Goal: Contribute content: Add original content to the website for others to see

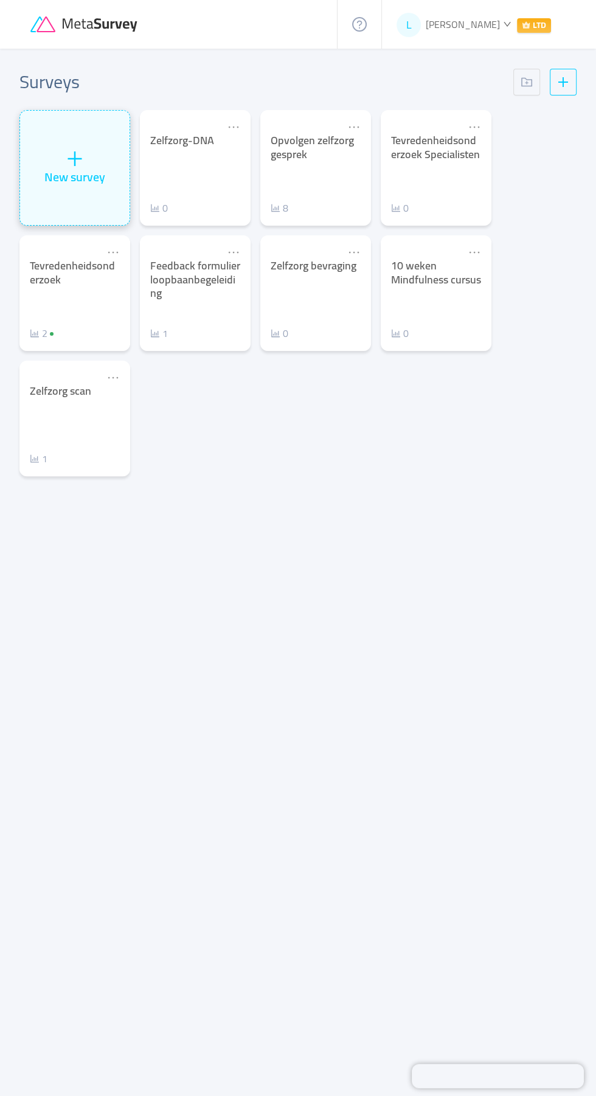
click at [66, 168] on div "New survey" at bounding box center [74, 177] width 61 height 18
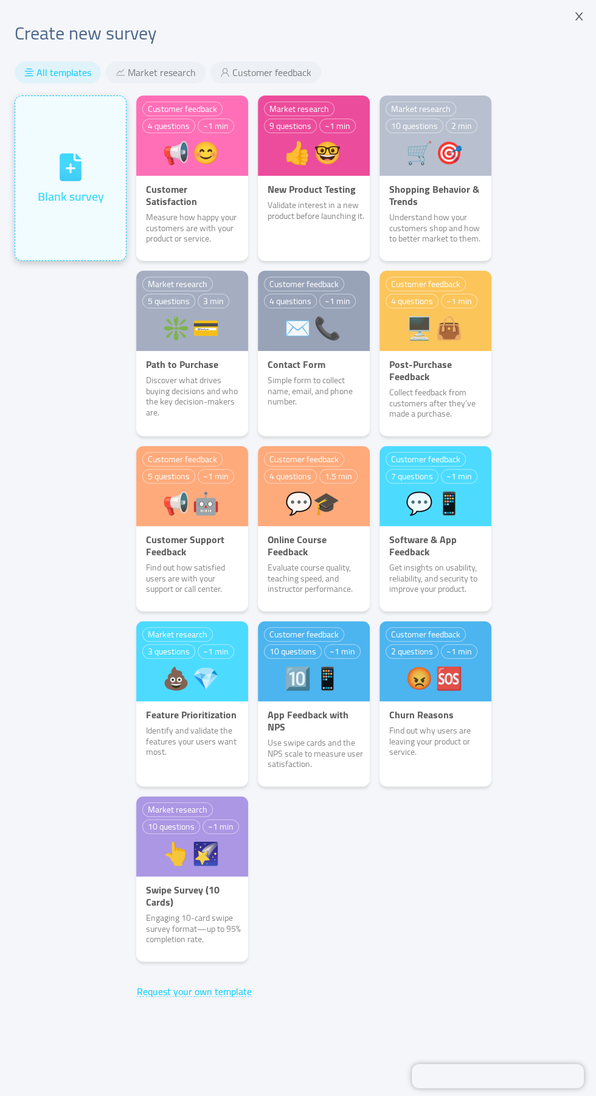
click at [58, 184] on div "Blank survey" at bounding box center [71, 178] width 66 height 54
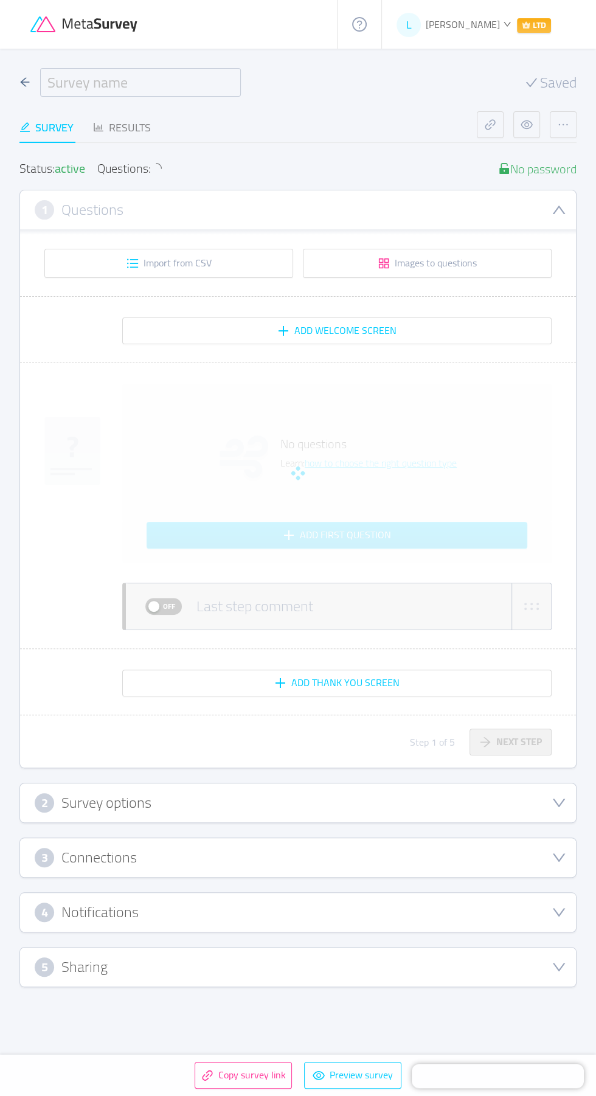
click at [92, 85] on input "text" at bounding box center [140, 82] width 201 height 29
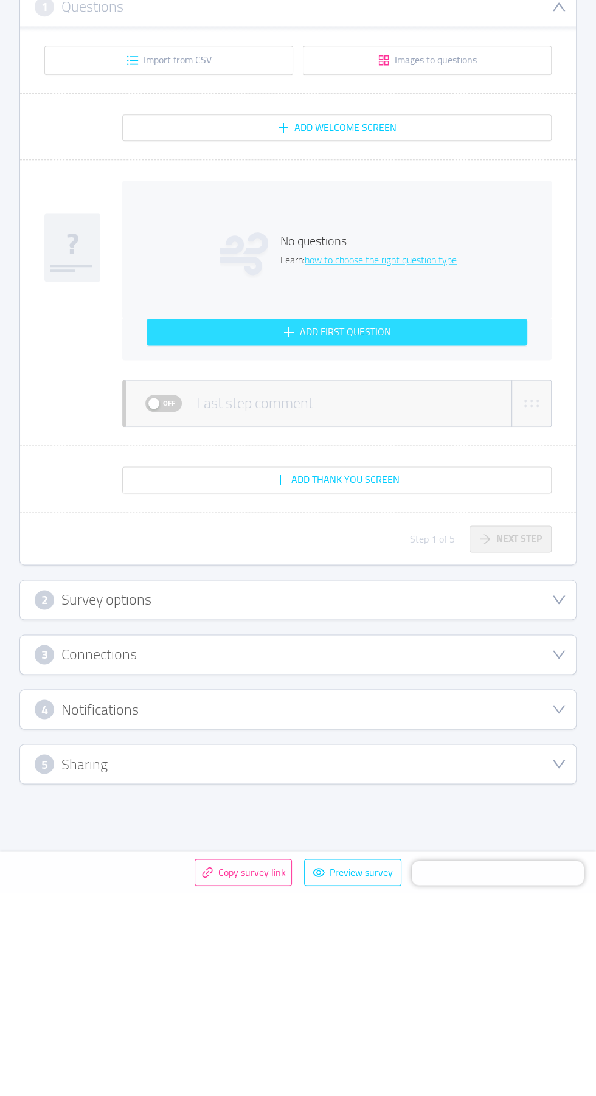
type input "DNA-match"
click at [221, 534] on button "Add first question" at bounding box center [337, 535] width 381 height 27
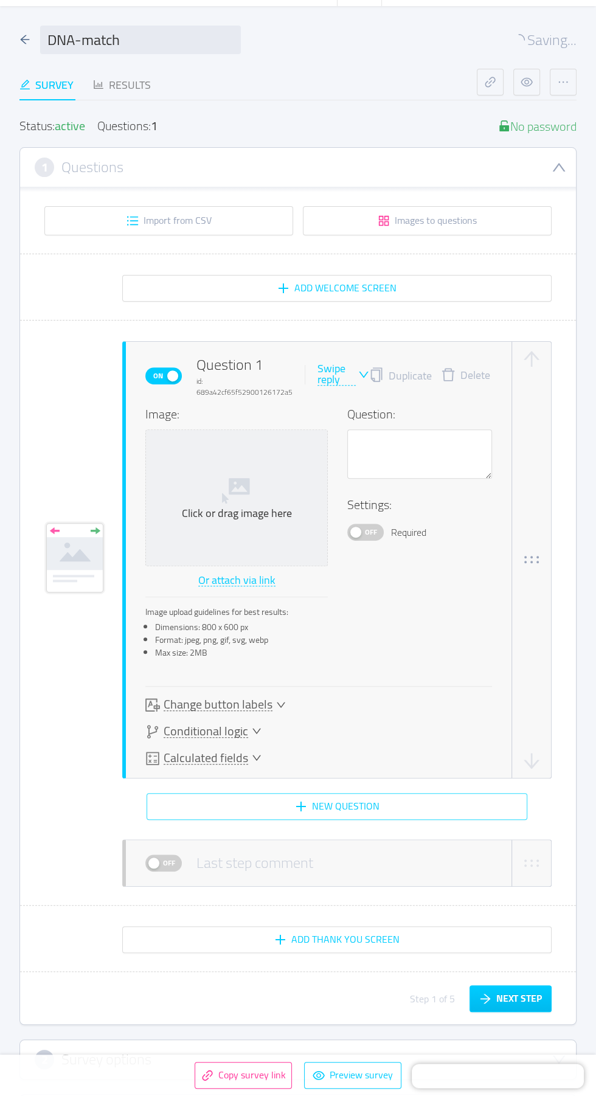
scroll to position [53, 0]
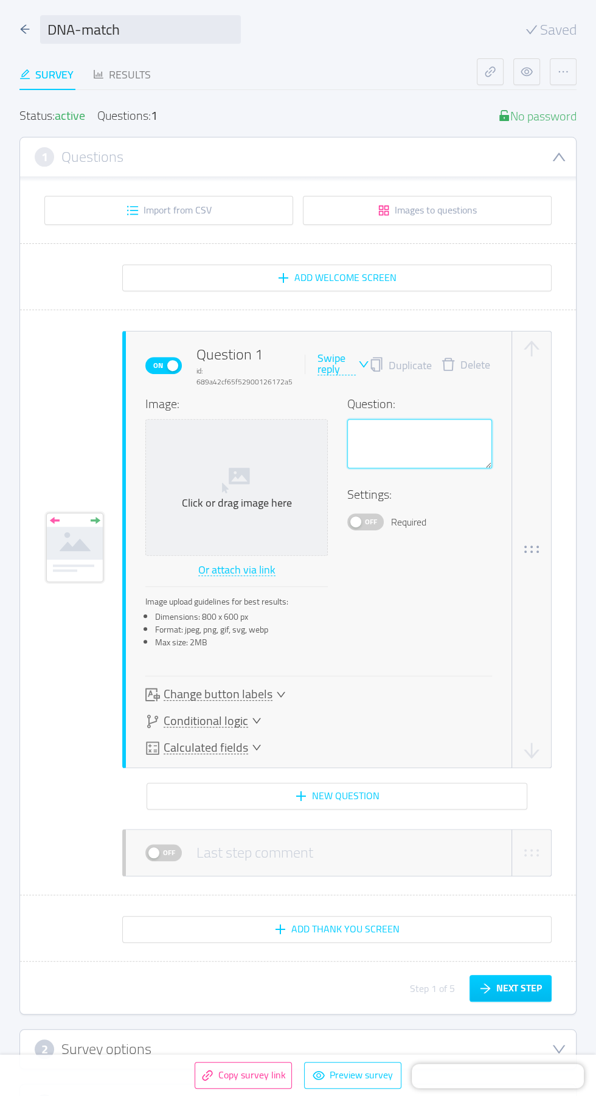
click at [354, 435] on textarea at bounding box center [419, 444] width 145 height 50
type textarea "Ik voel me schuldig als ik iemand niet kan helpen."
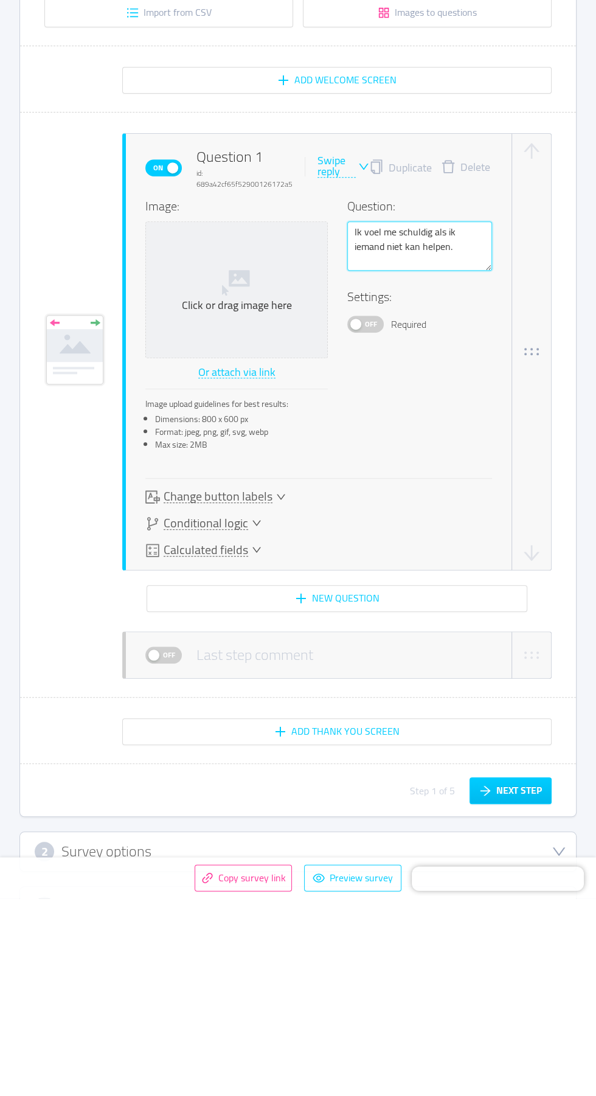
type textarea "Ik voel me schuldig als ik iemand niet kan helpen."
click at [56, 418] on div "On Question 1 id: 689a42cf65f52900126172a5 Swipe reply Duplicate Delete Image: …" at bounding box center [297, 549] width 507 height 437
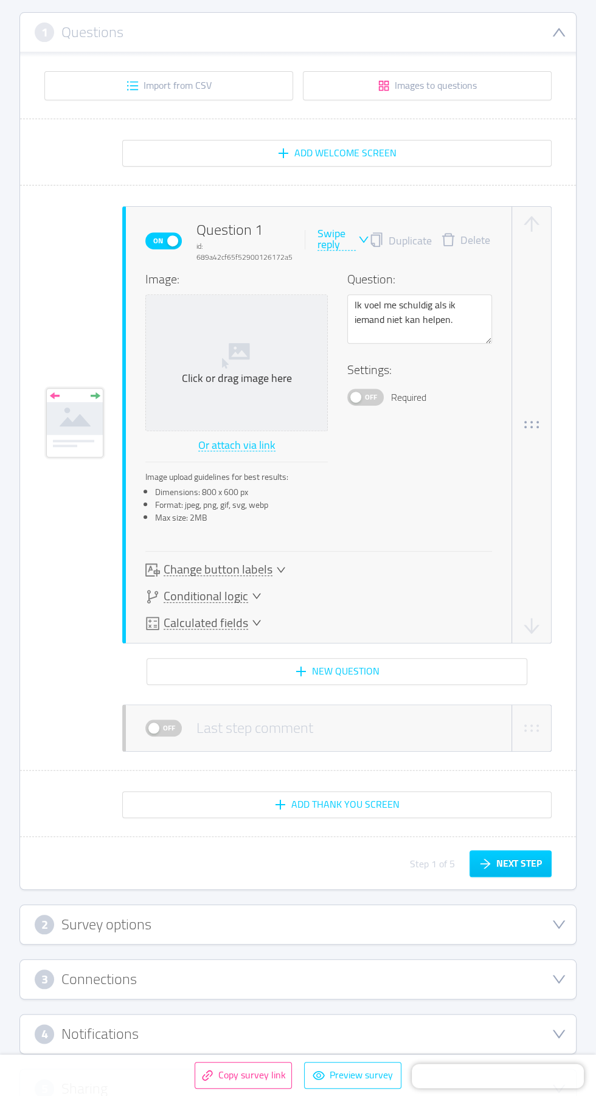
scroll to position [205, 0]
